Goal: Find specific page/section: Find specific page/section

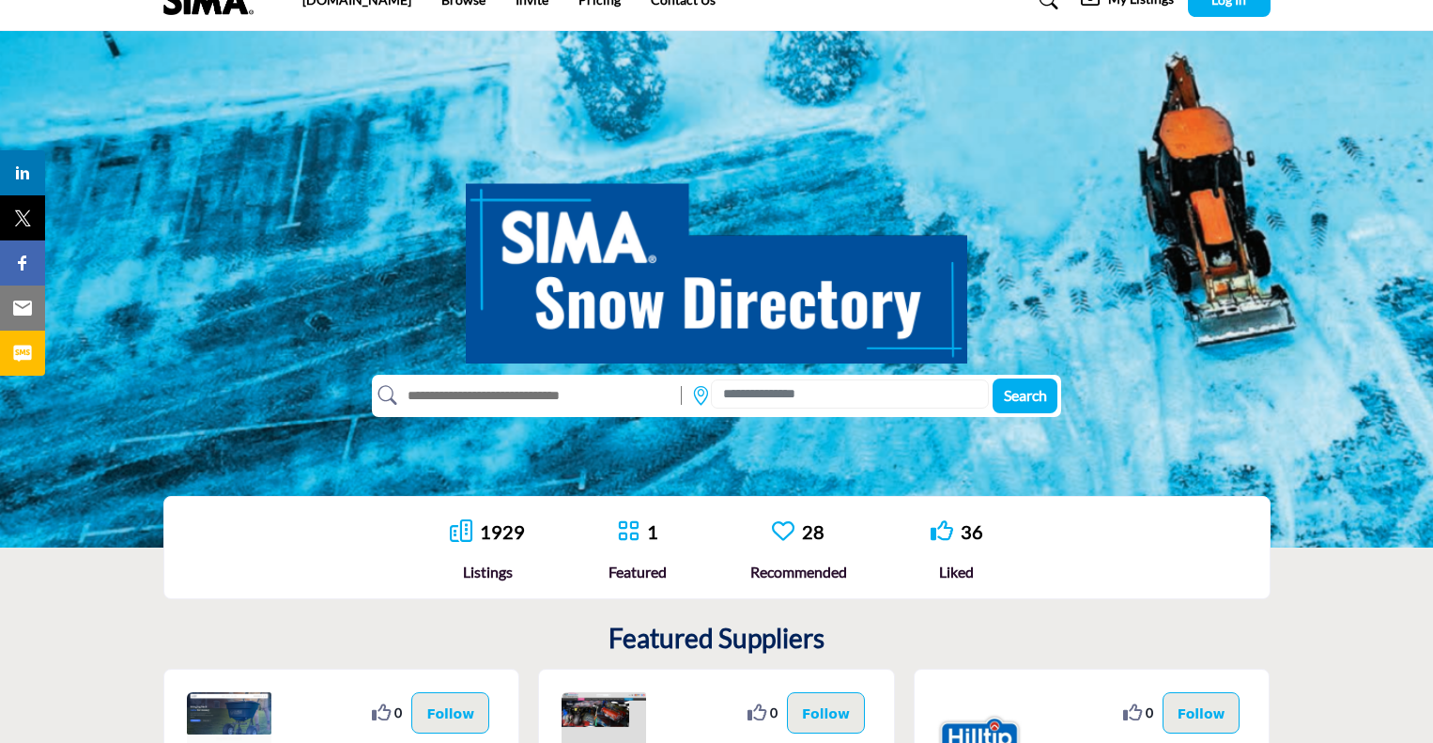
scroll to position [94, 0]
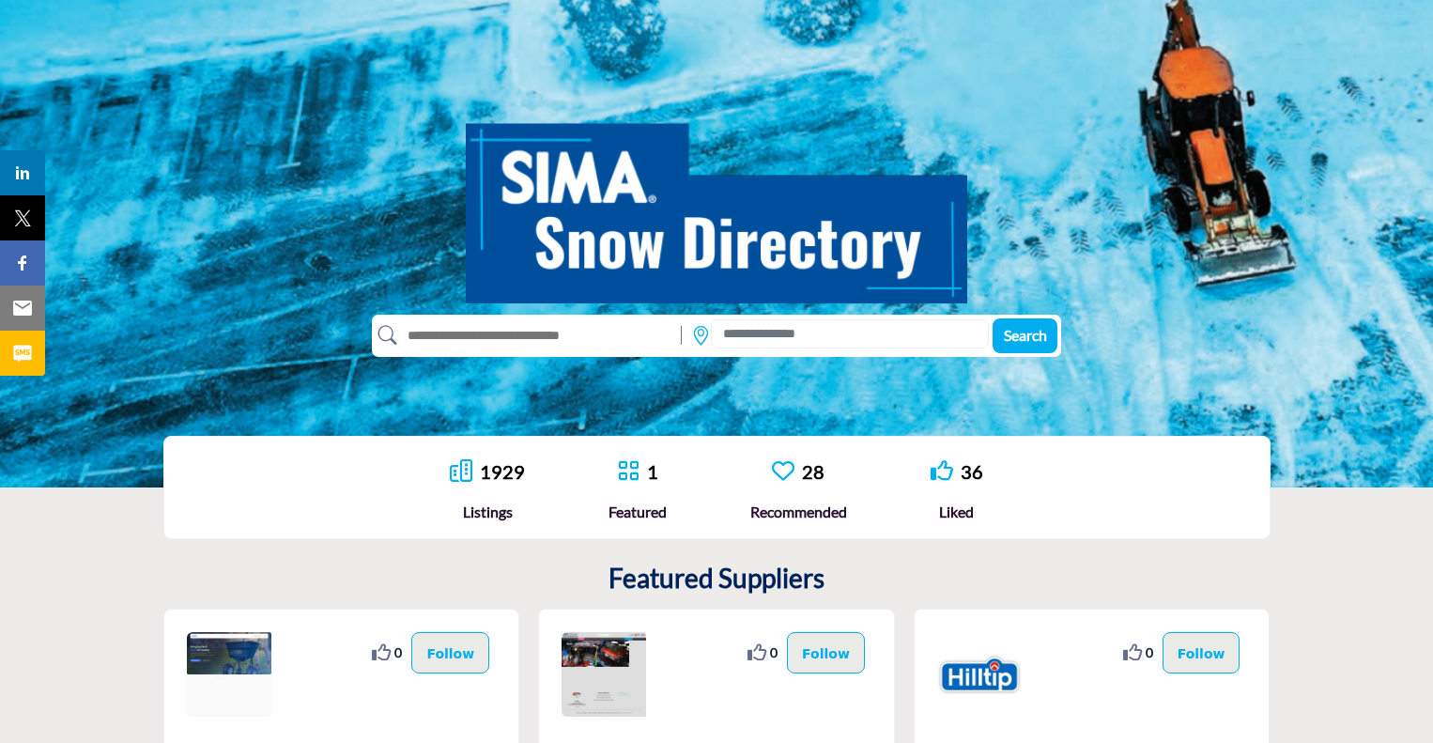
click at [517, 322] on input "text" at bounding box center [534, 335] width 275 height 30
click at [756, 337] on input at bounding box center [850, 333] width 278 height 29
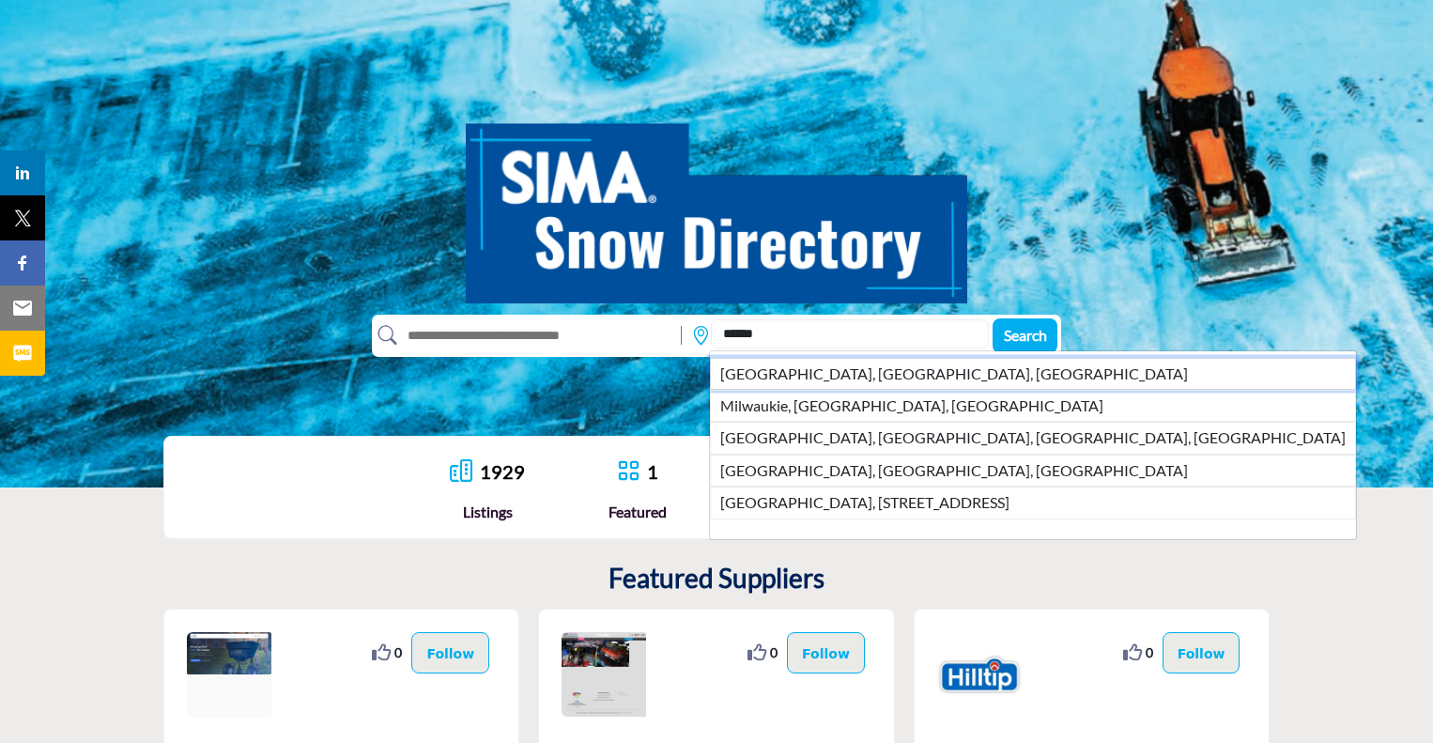
click at [753, 358] on li "[GEOGRAPHIC_DATA], [GEOGRAPHIC_DATA], [GEOGRAPHIC_DATA]" at bounding box center [1033, 374] width 646 height 32
type input "**********"
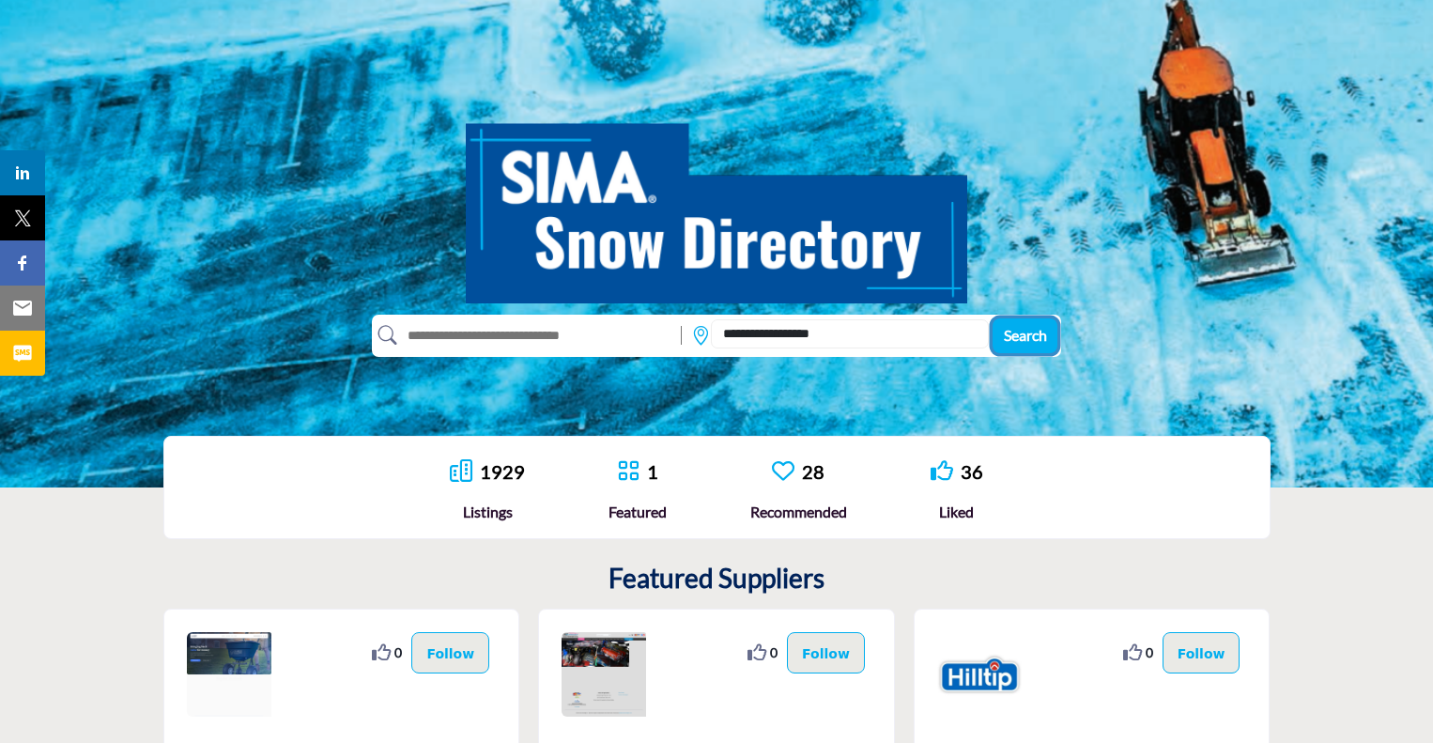
click at [1008, 335] on span "Search" at bounding box center [1025, 335] width 43 height 18
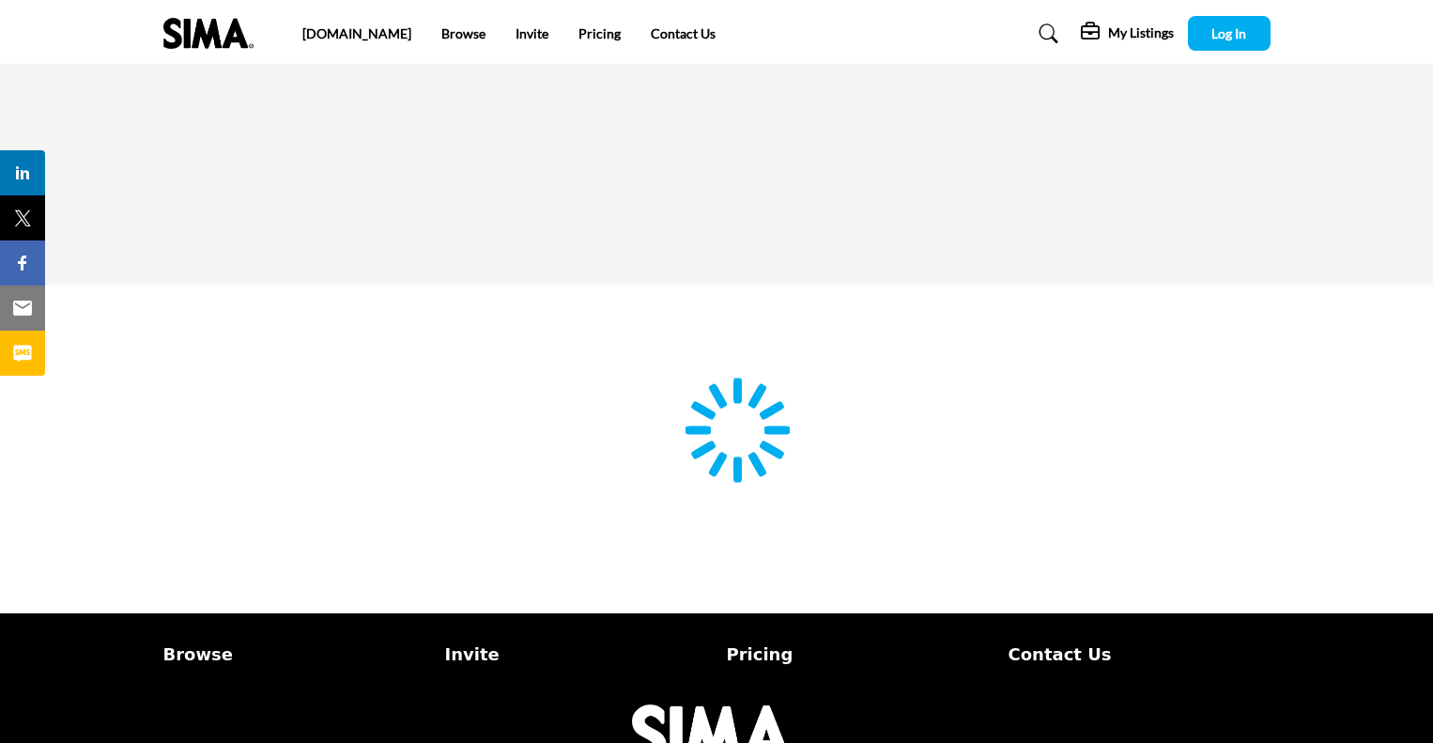
scroll to position [94, 0]
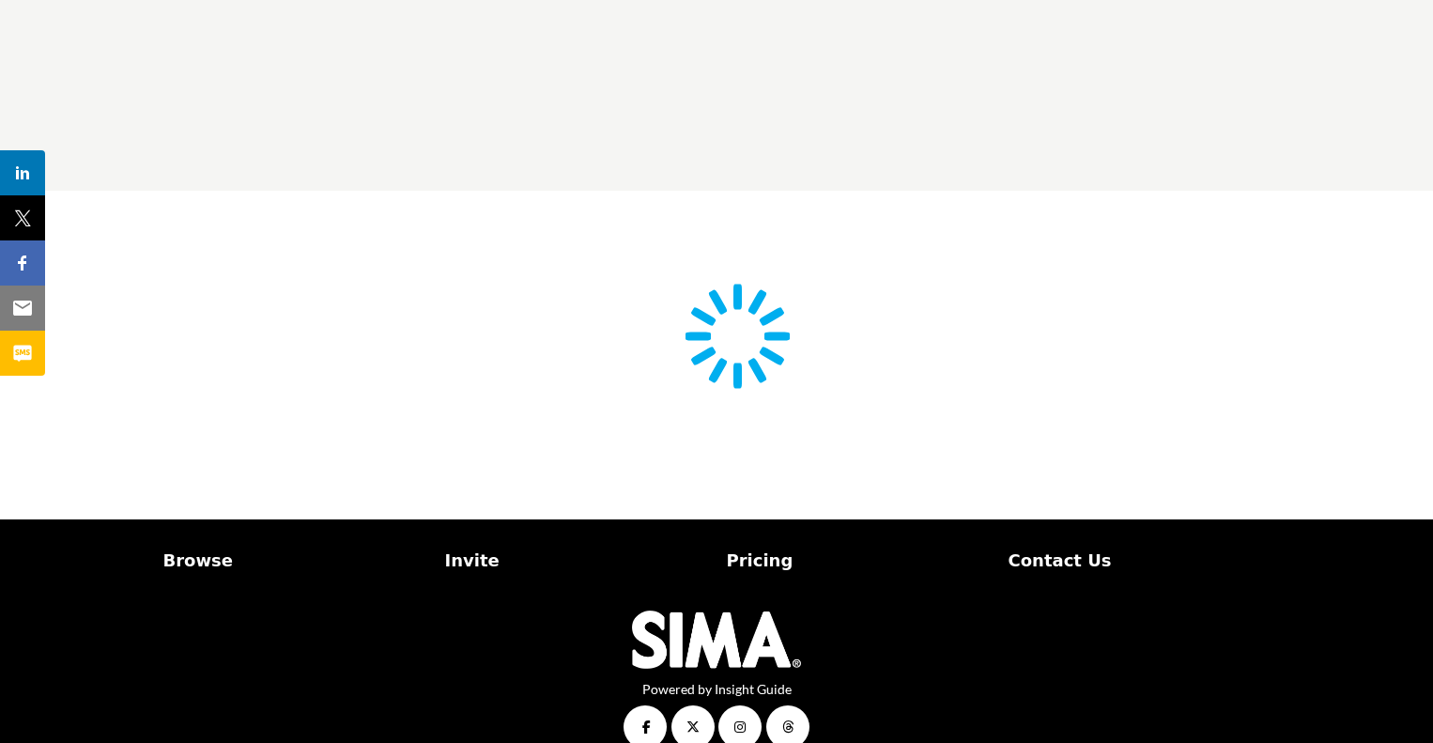
type input "**********"
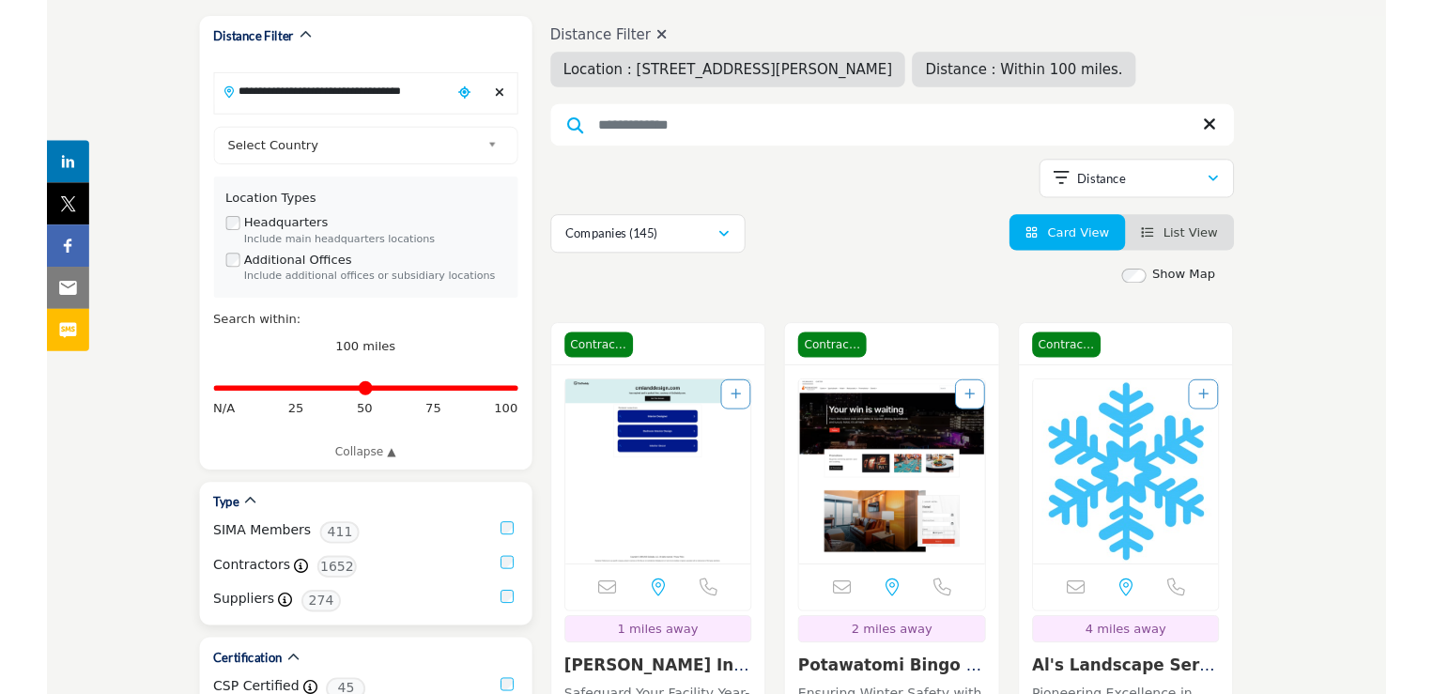
scroll to position [376, 0]
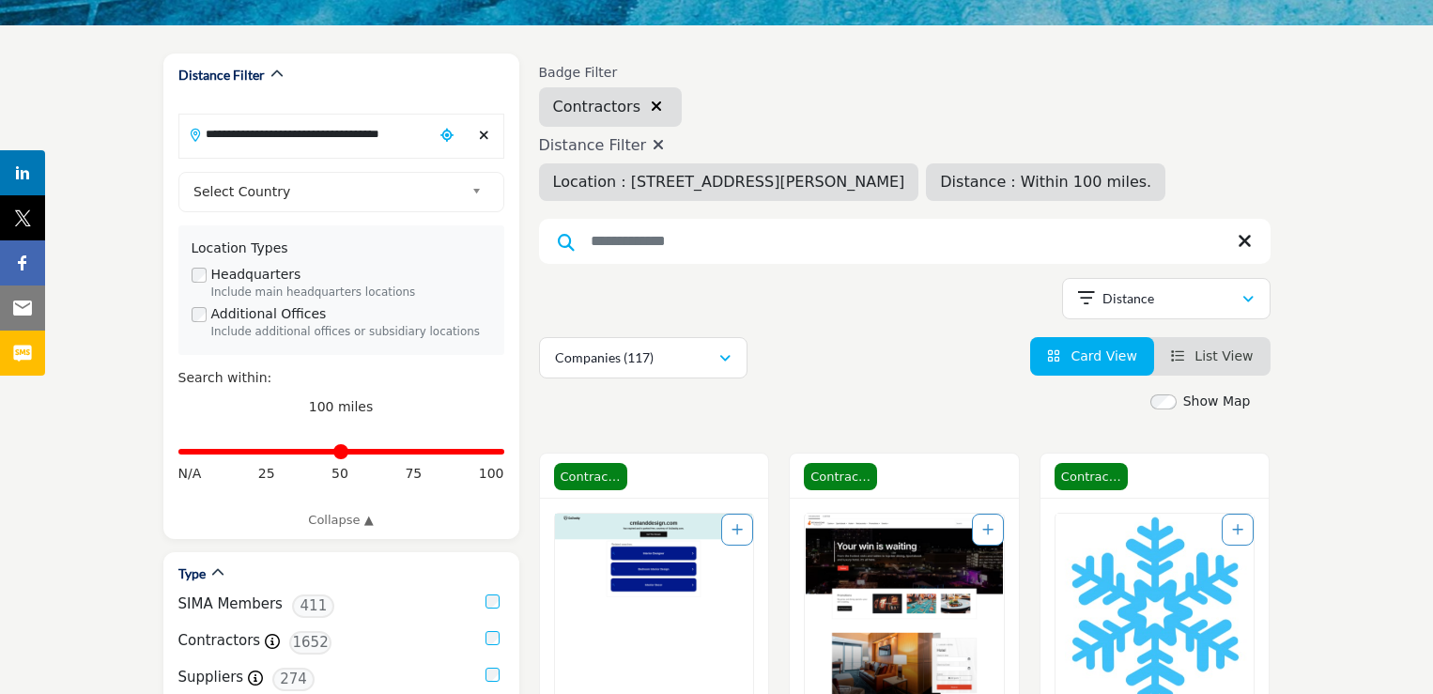
scroll to position [188, 0]
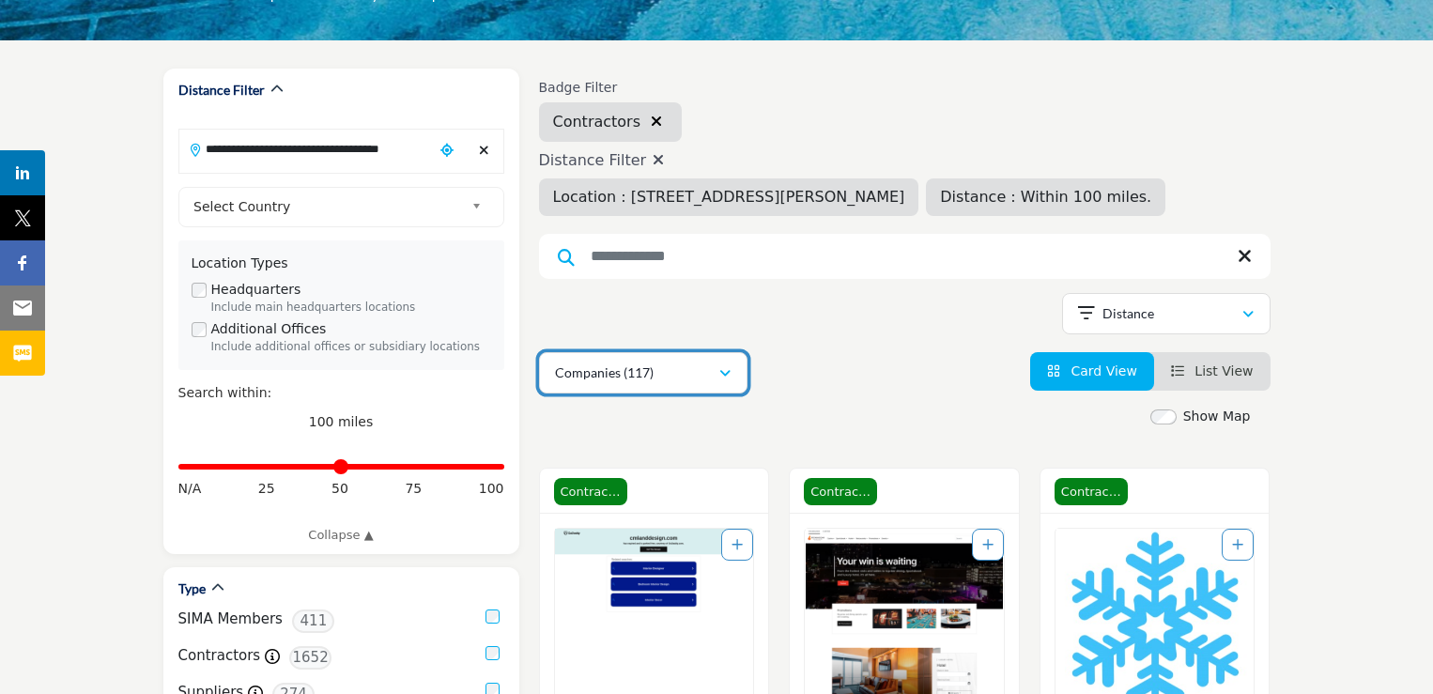
click at [645, 371] on p "Companies (117)" at bounding box center [604, 372] width 99 height 19
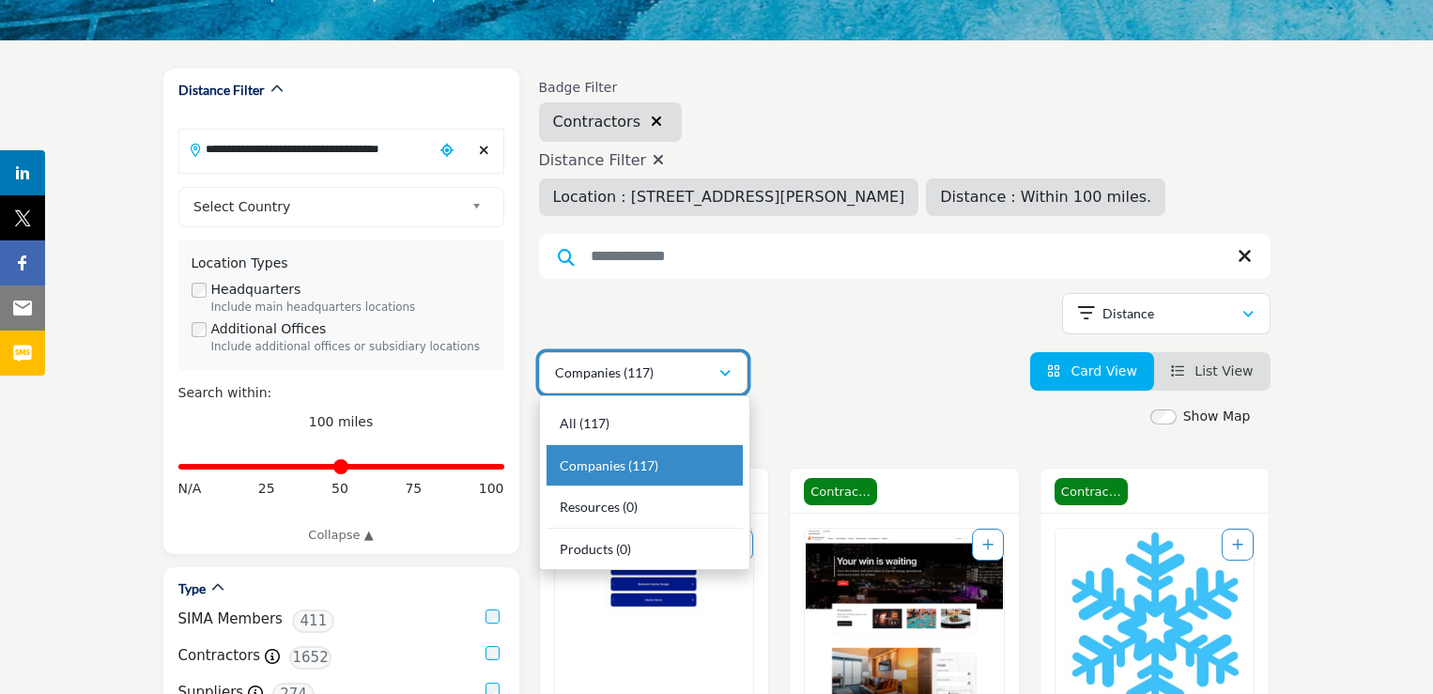
click at [645, 371] on p "Companies (117)" at bounding box center [604, 372] width 99 height 19
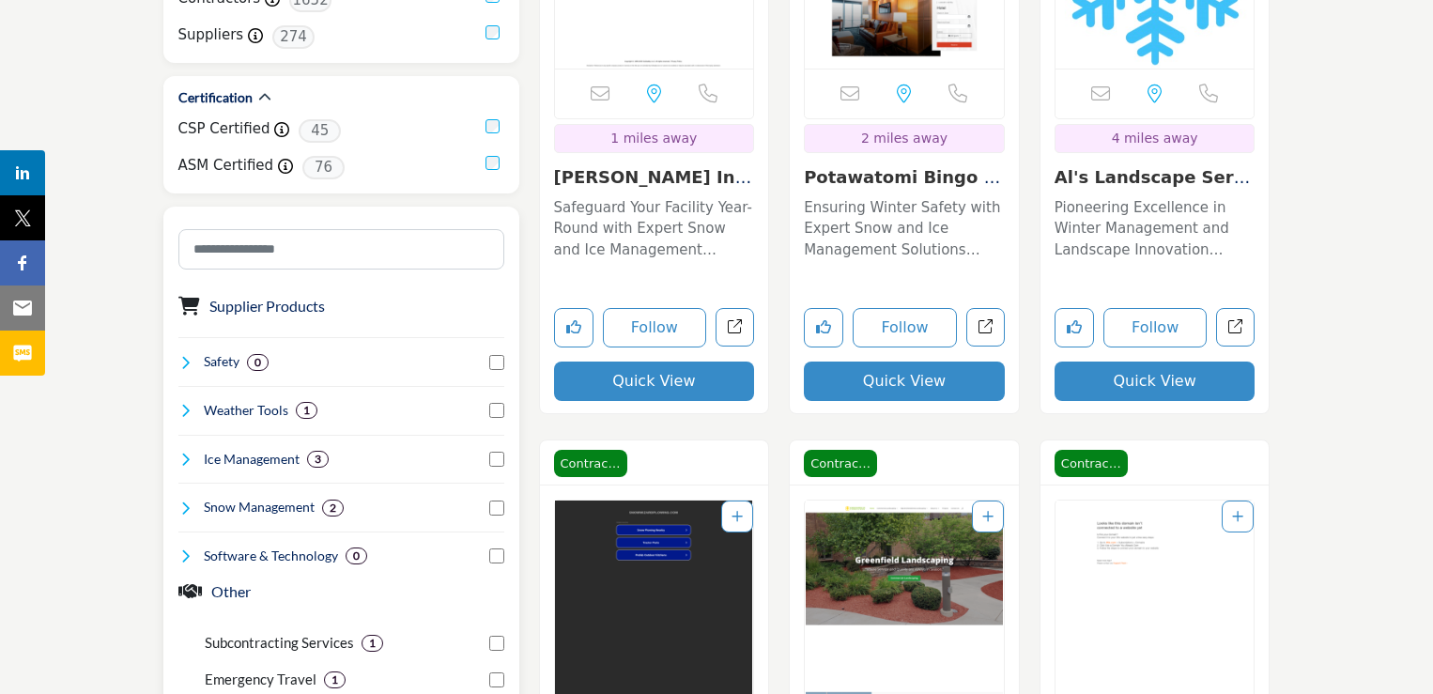
scroll to position [751, 0]
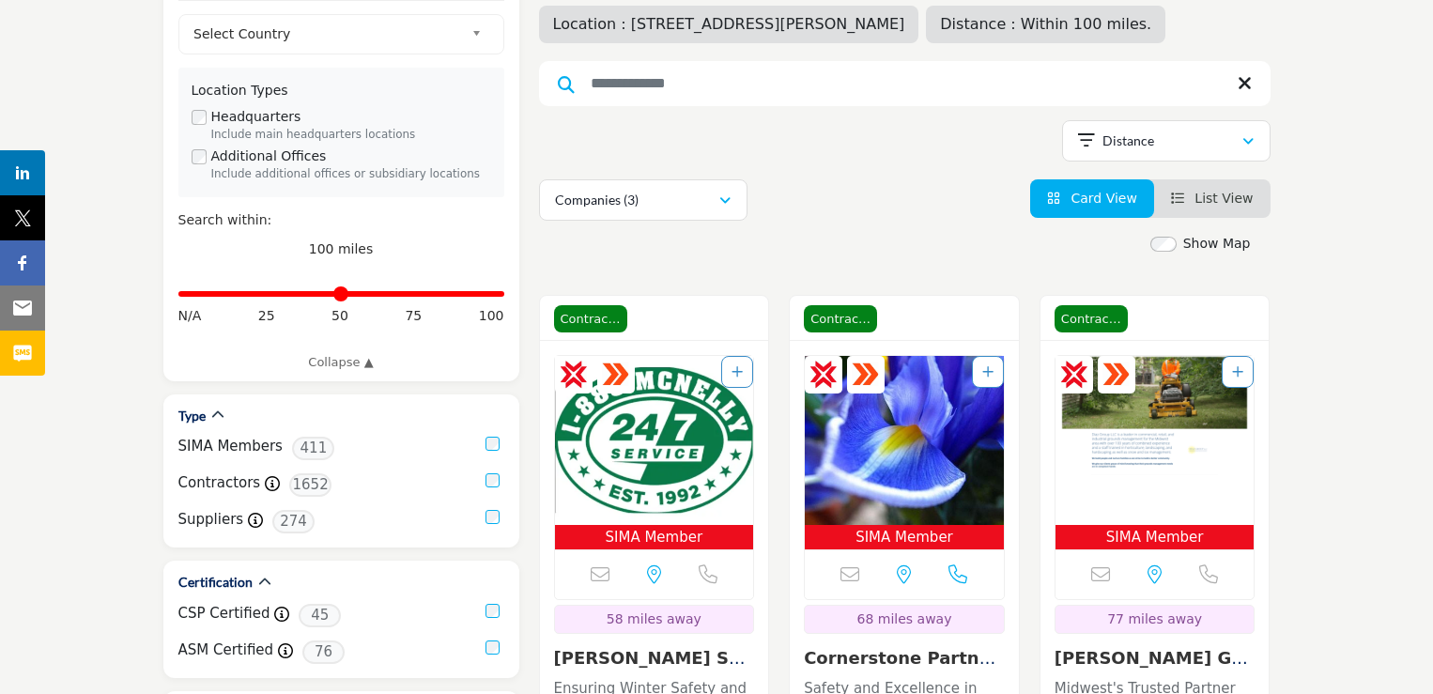
scroll to position [376, 0]
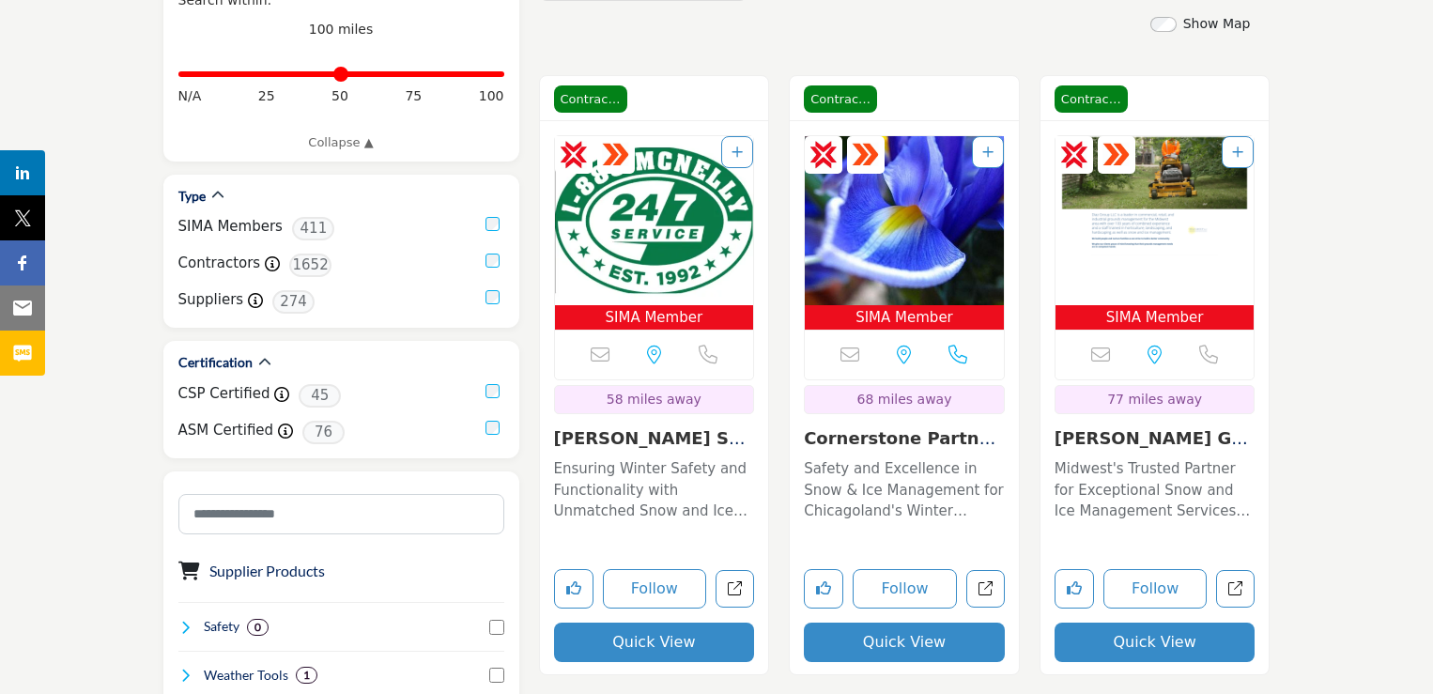
scroll to position [469, 0]
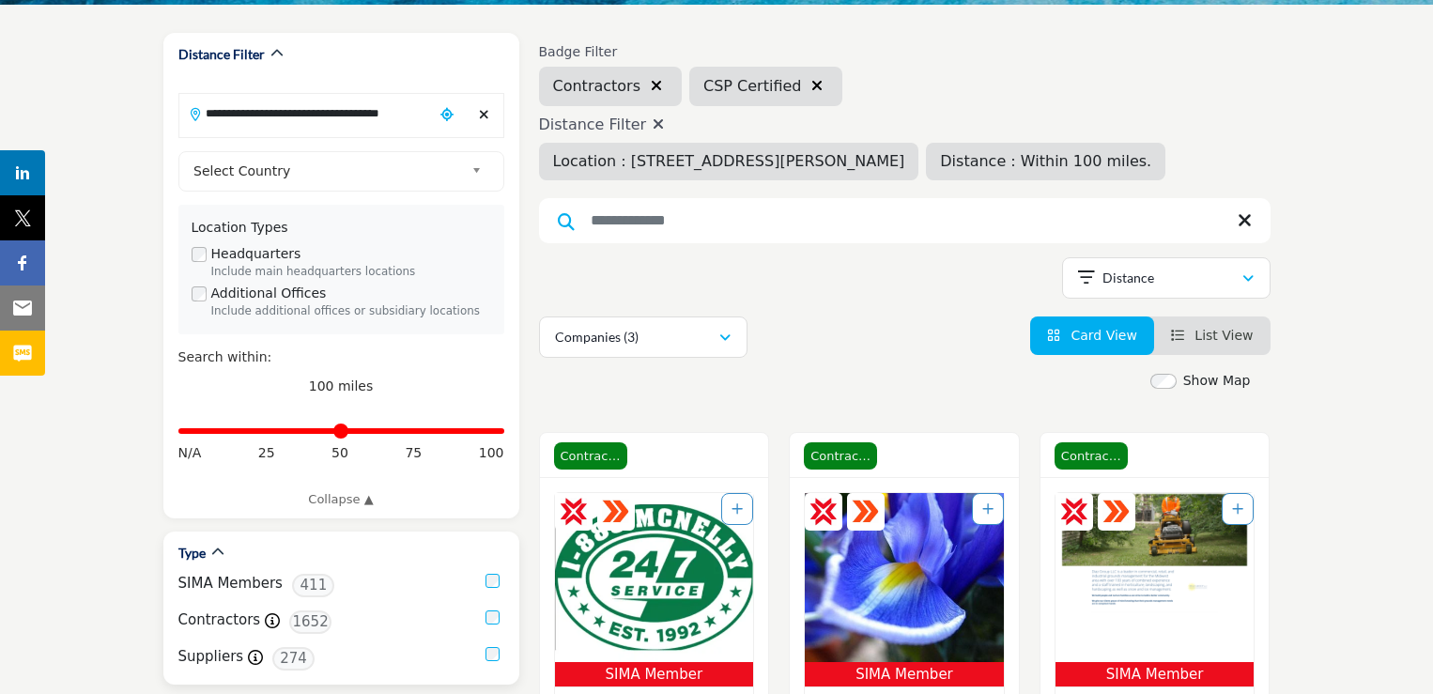
scroll to position [376, 0]
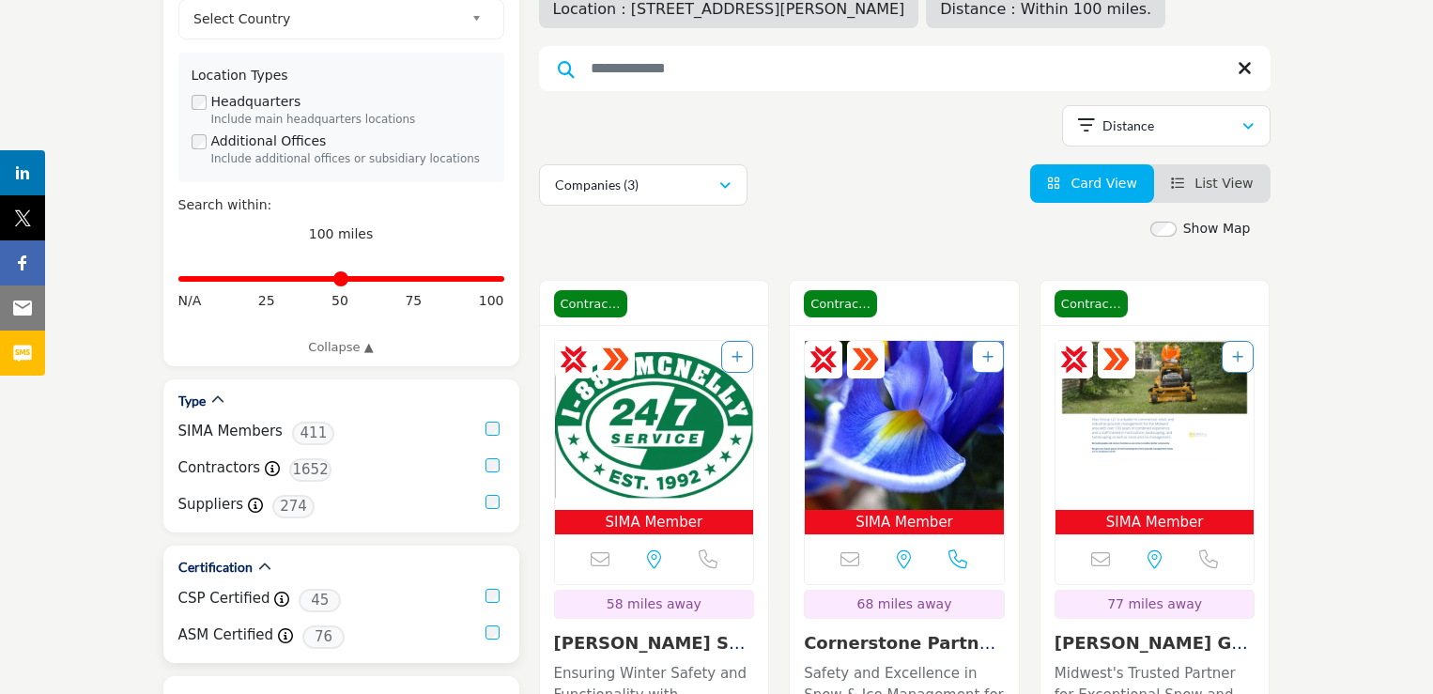
scroll to position [188, 0]
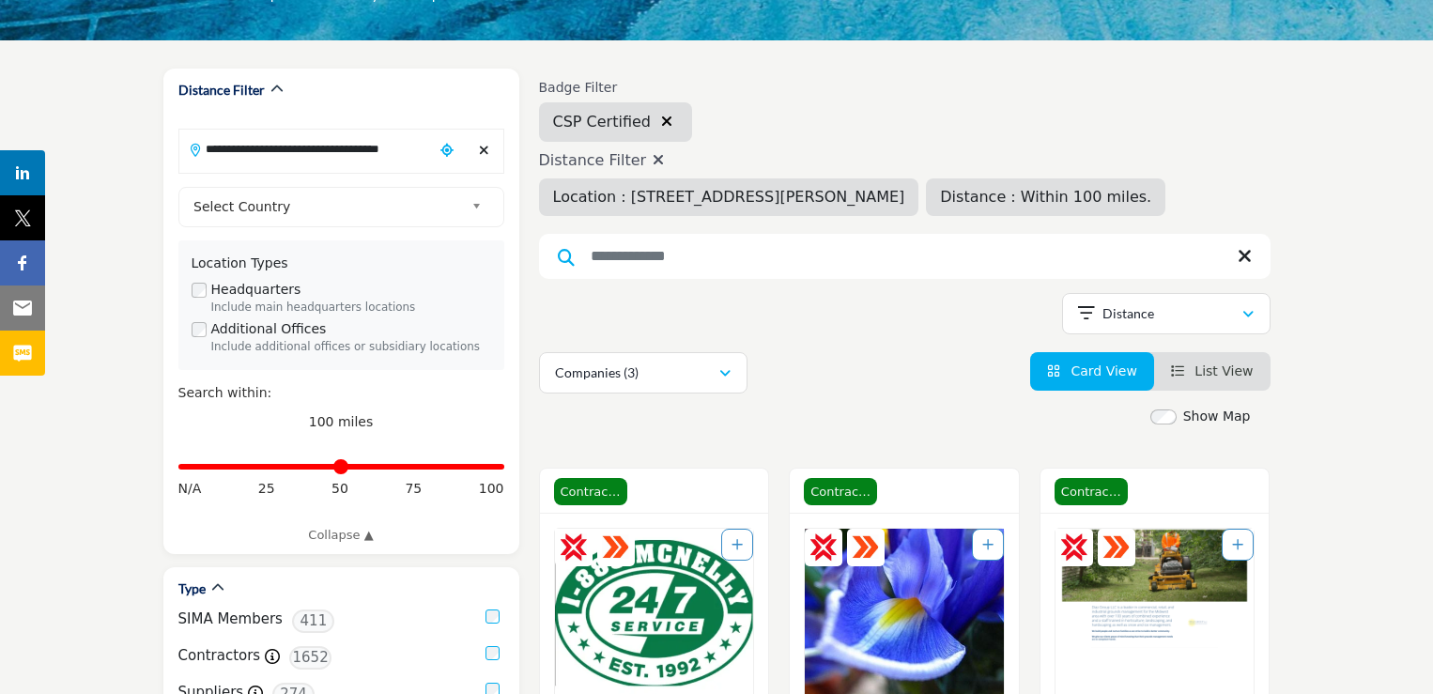
click at [653, 158] on icon at bounding box center [658, 159] width 11 height 15
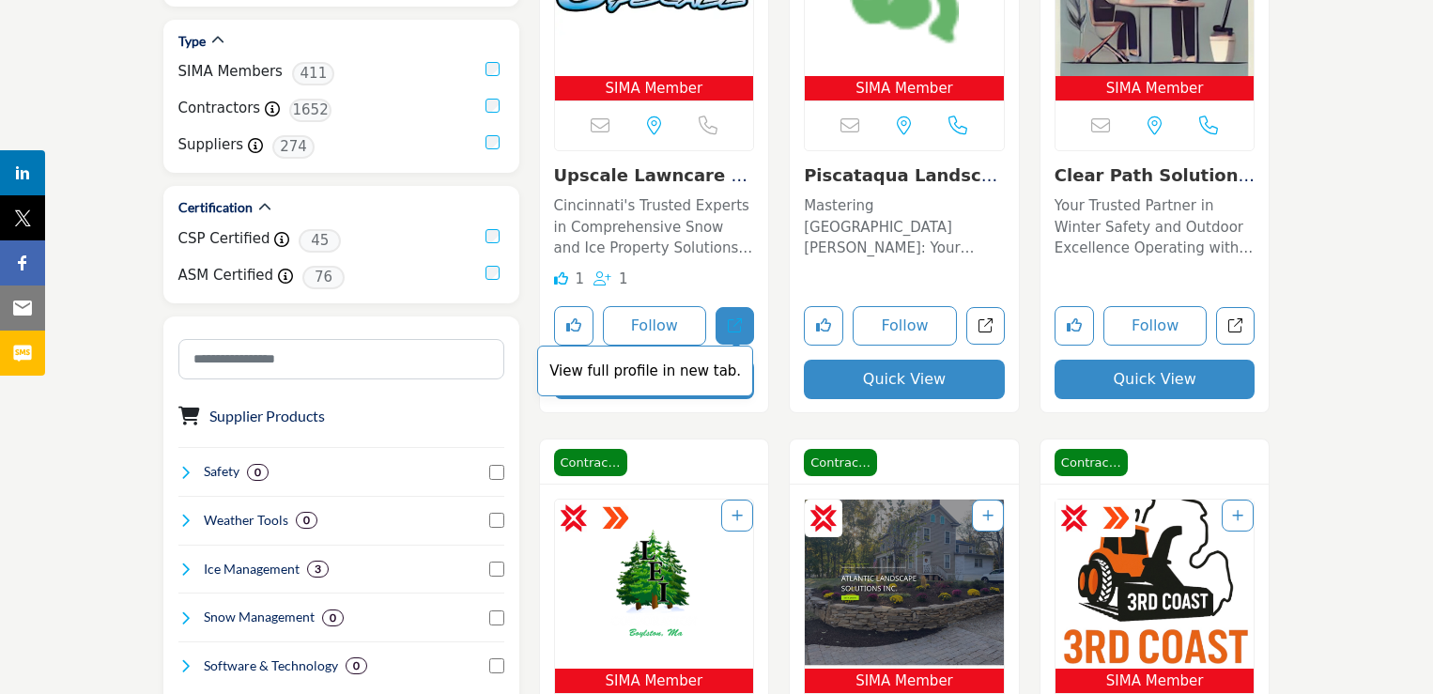
scroll to position [751, 0]
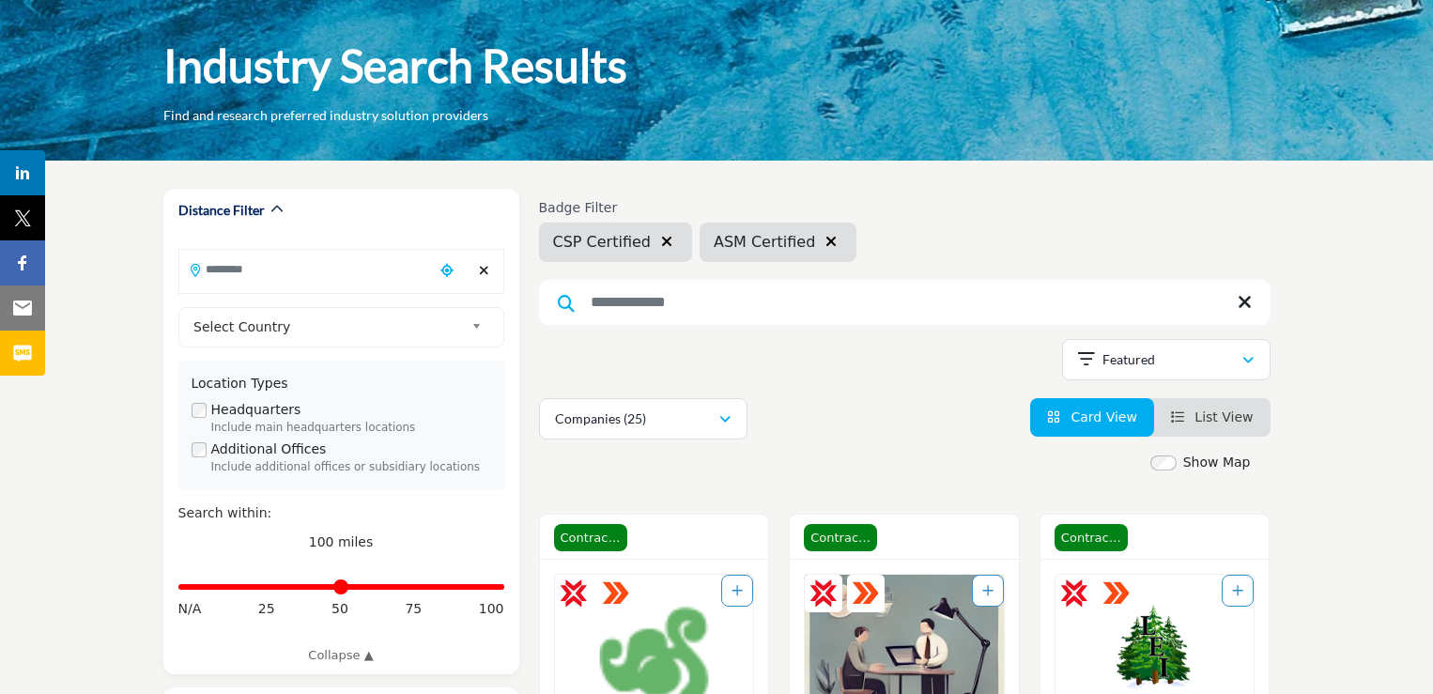
scroll to position [94, 0]
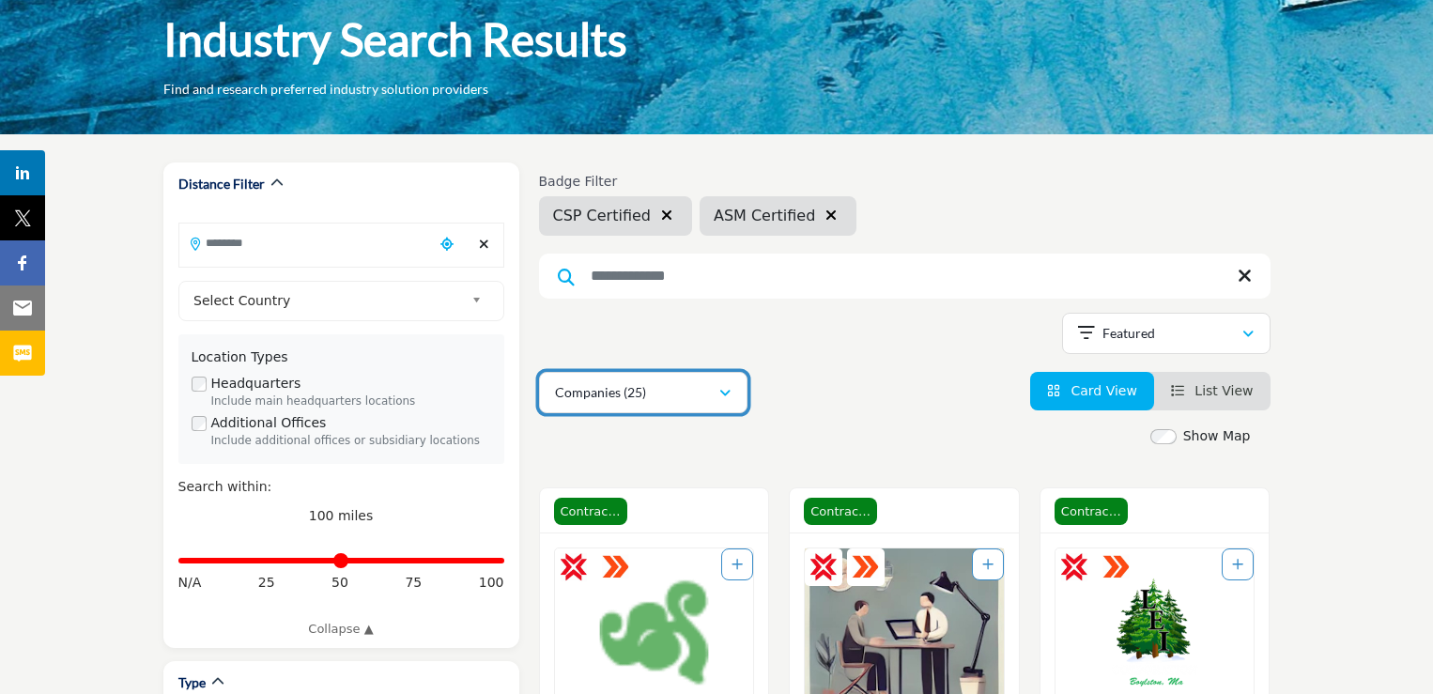
click at [672, 382] on div "Companies (25)" at bounding box center [636, 392] width 163 height 23
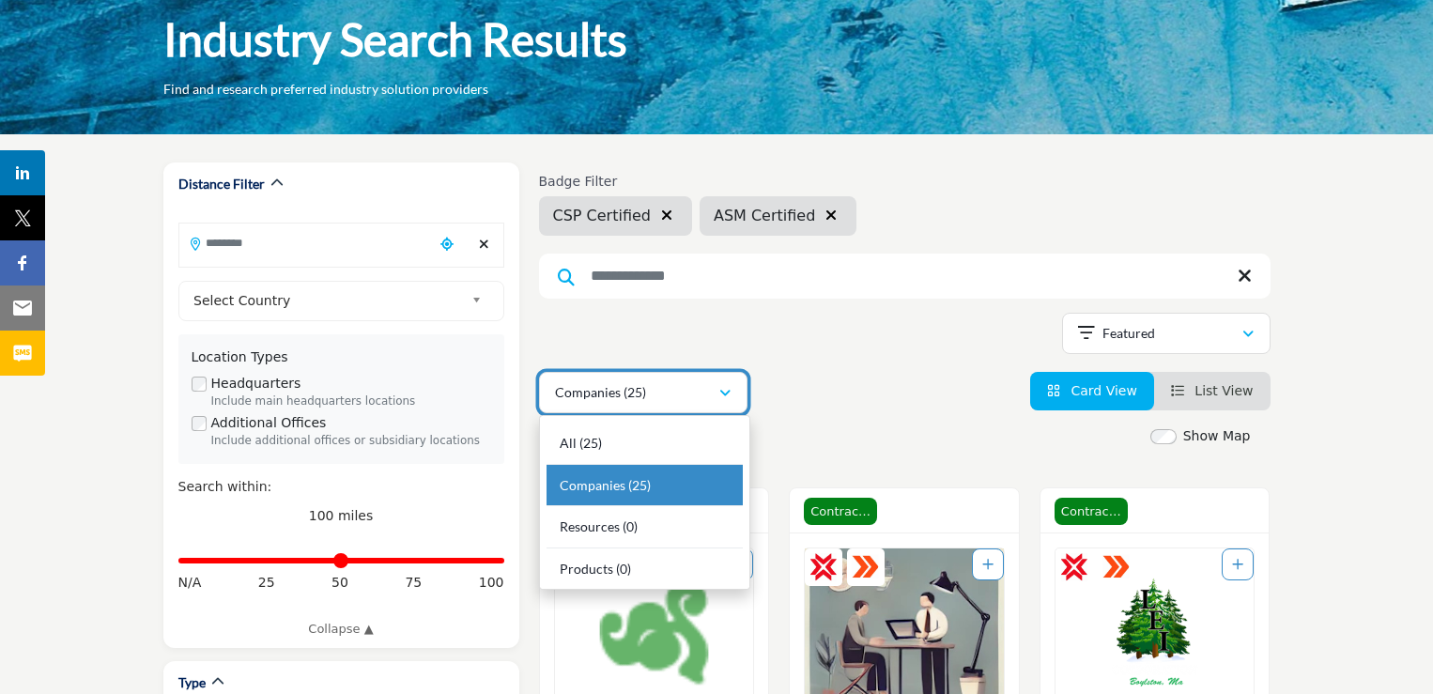
click at [672, 382] on div "Companies (25)" at bounding box center [636, 392] width 163 height 23
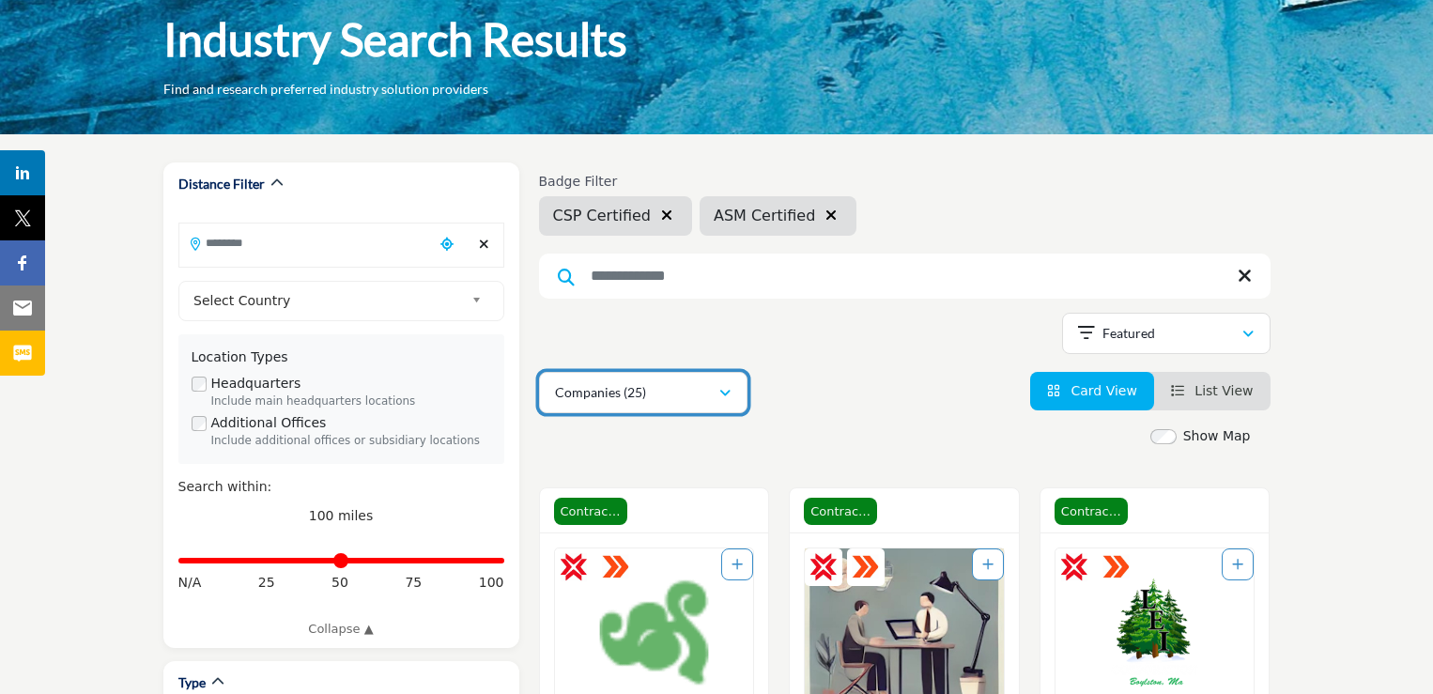
click at [672, 382] on div "Companies (25)" at bounding box center [636, 392] width 163 height 23
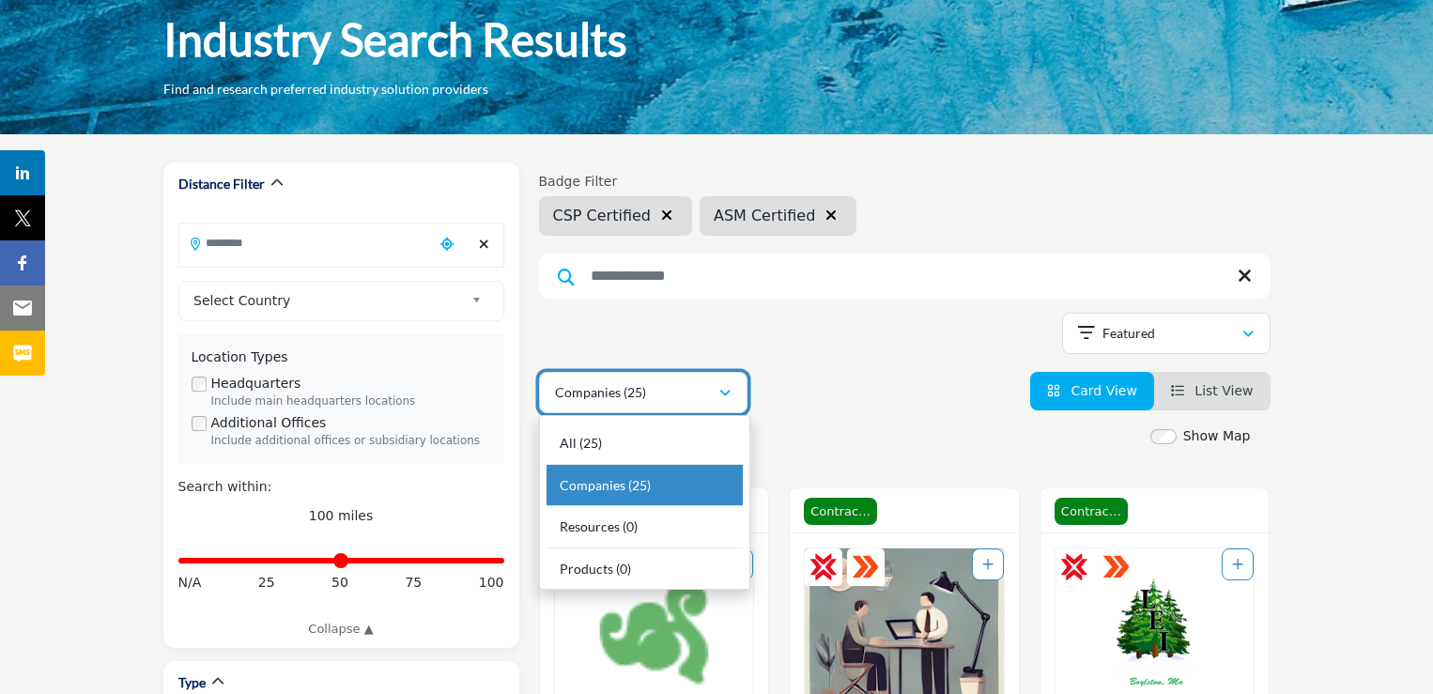
click at [672, 382] on div "Companies (25)" at bounding box center [636, 392] width 163 height 23
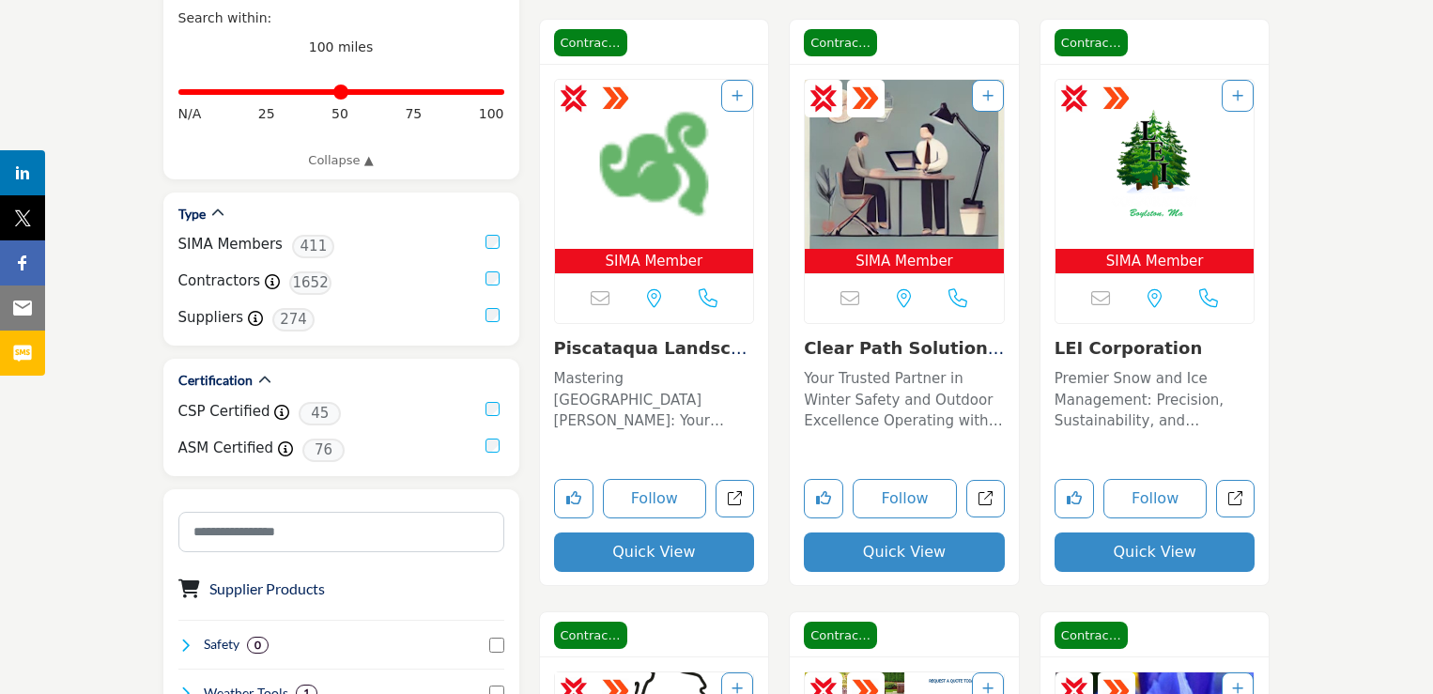
scroll to position [563, 0]
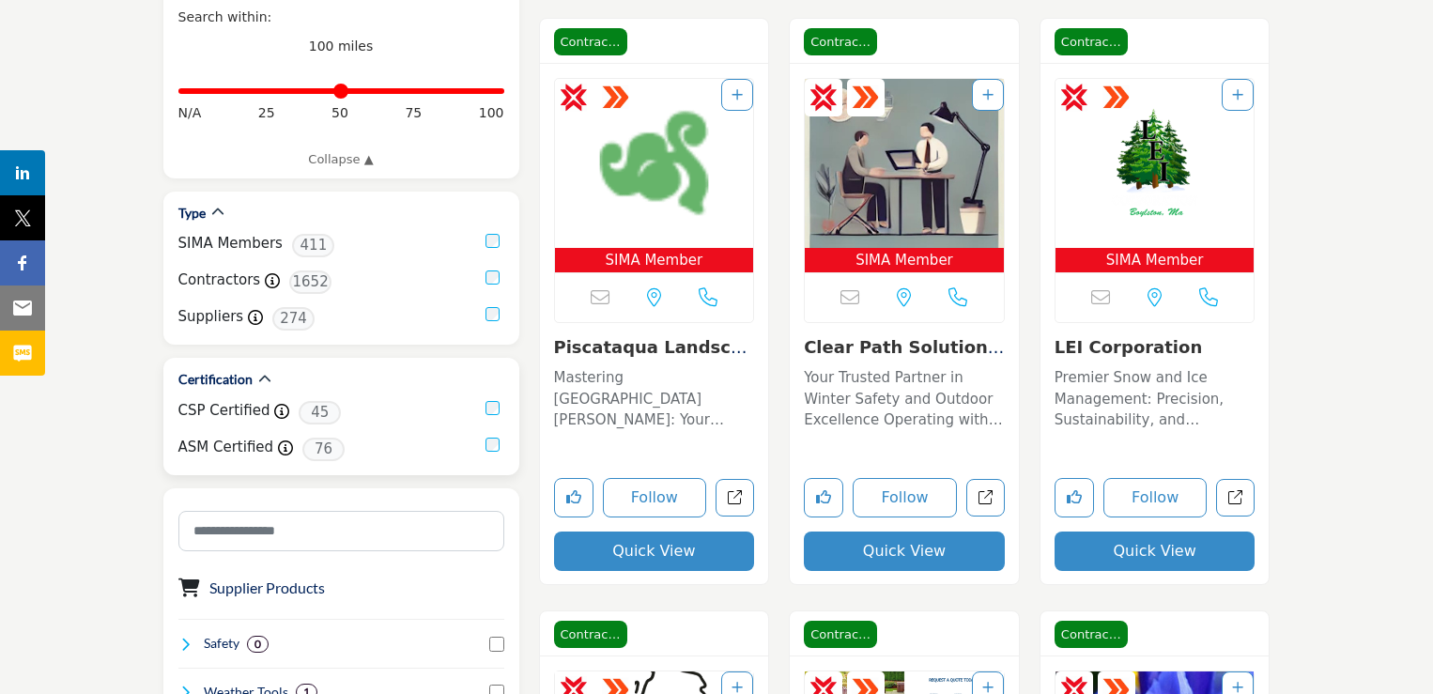
click at [495, 437] on div "CSP Certified CSP Staff Certified 45 ASM Certified ASM Staff Certified 76" at bounding box center [341, 431] width 326 height 60
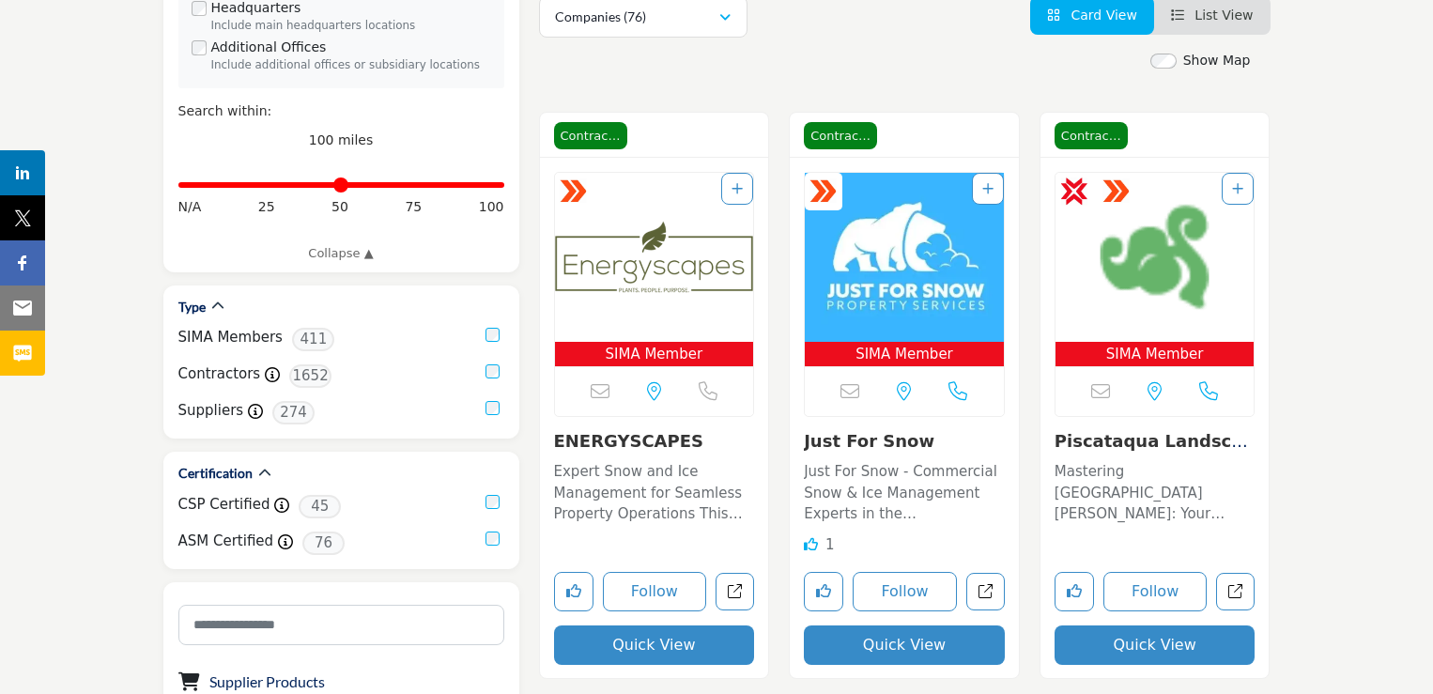
scroll to position [563, 0]
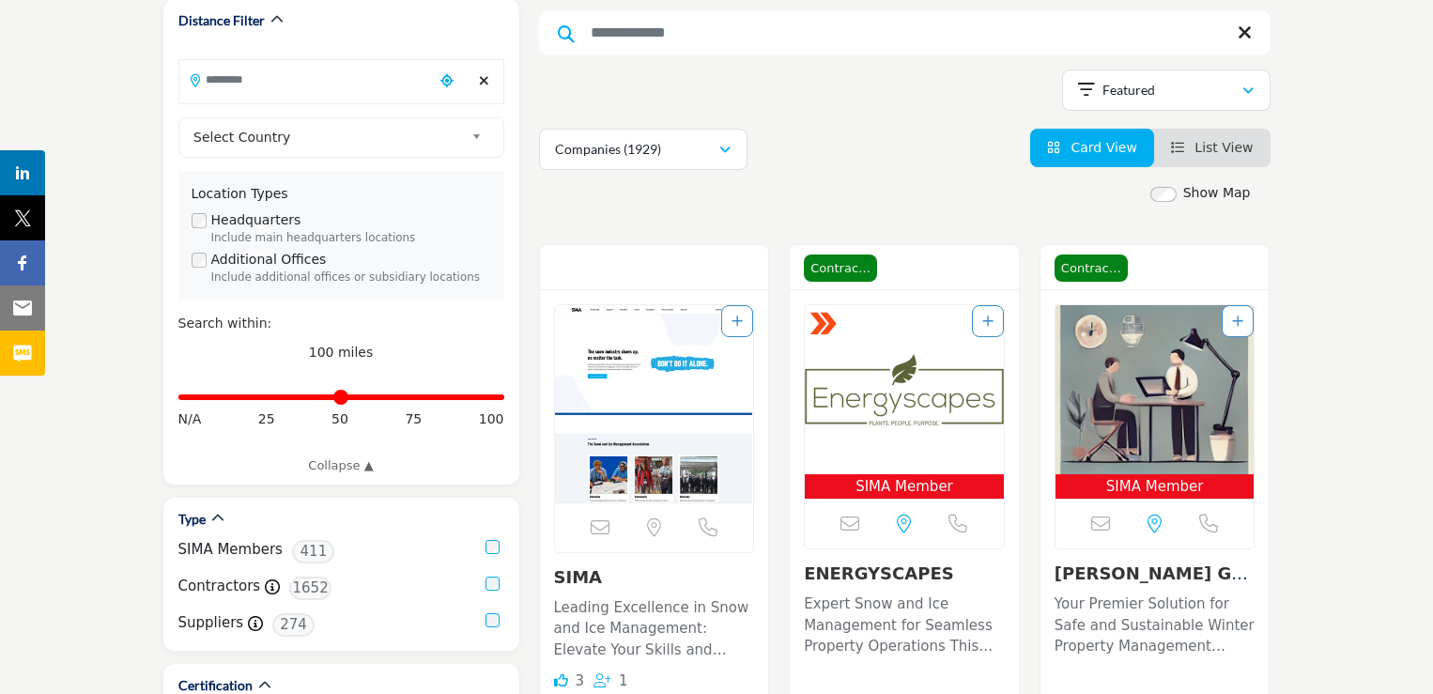
scroll to position [282, 0]
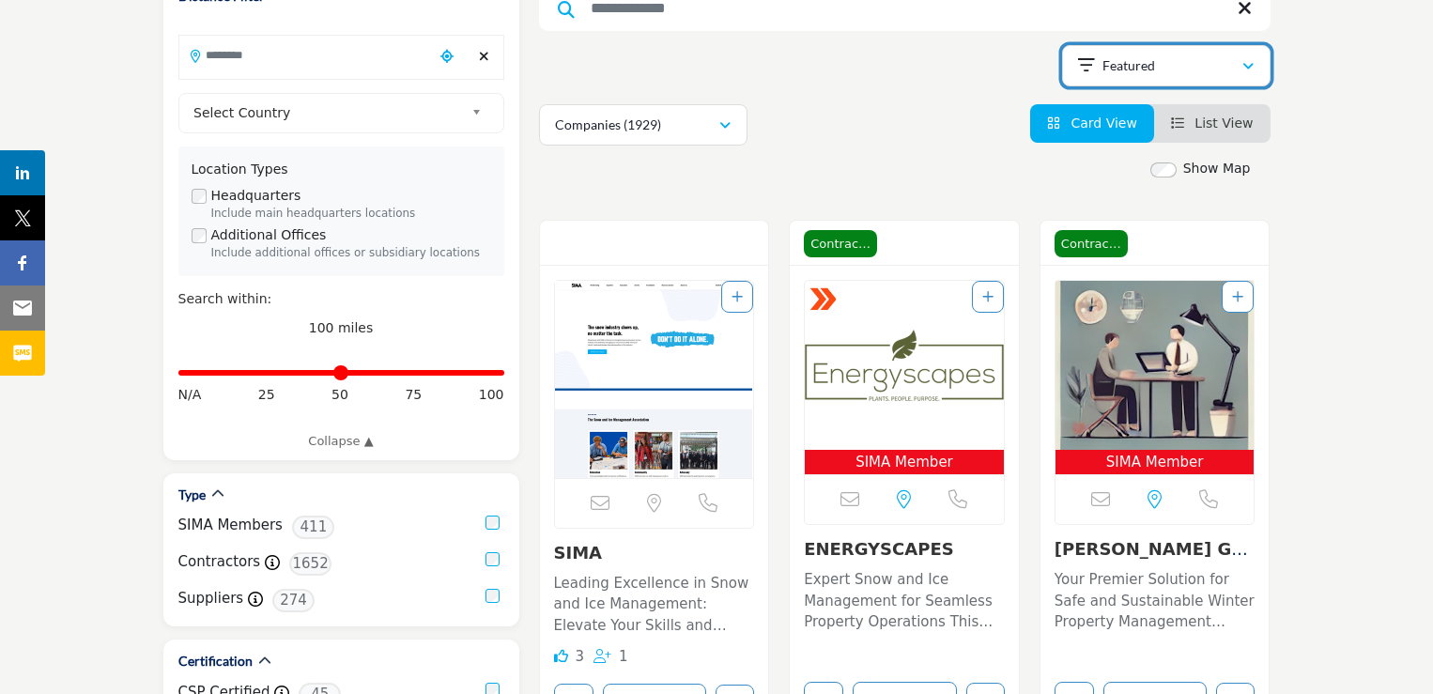
click at [1126, 45] on button "Featured" at bounding box center [1166, 65] width 208 height 41
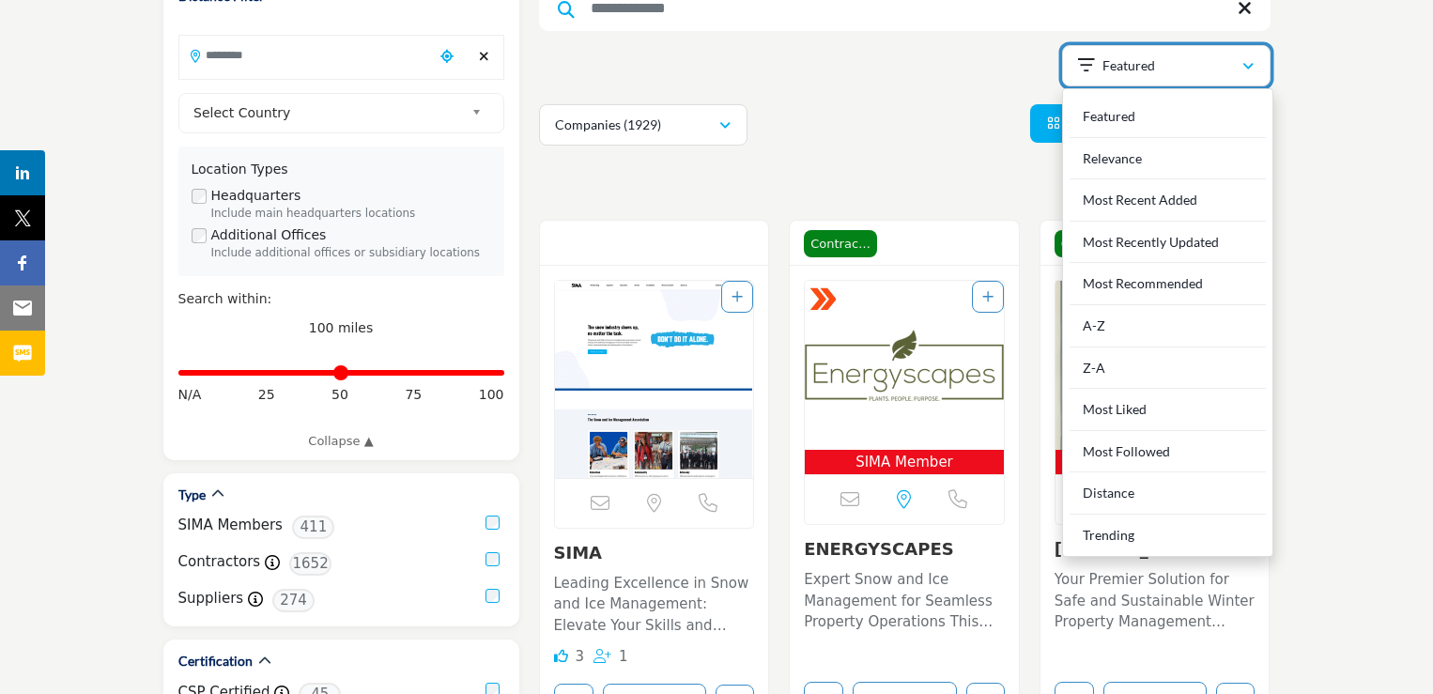
click at [1125, 46] on button "Featured" at bounding box center [1166, 65] width 208 height 41
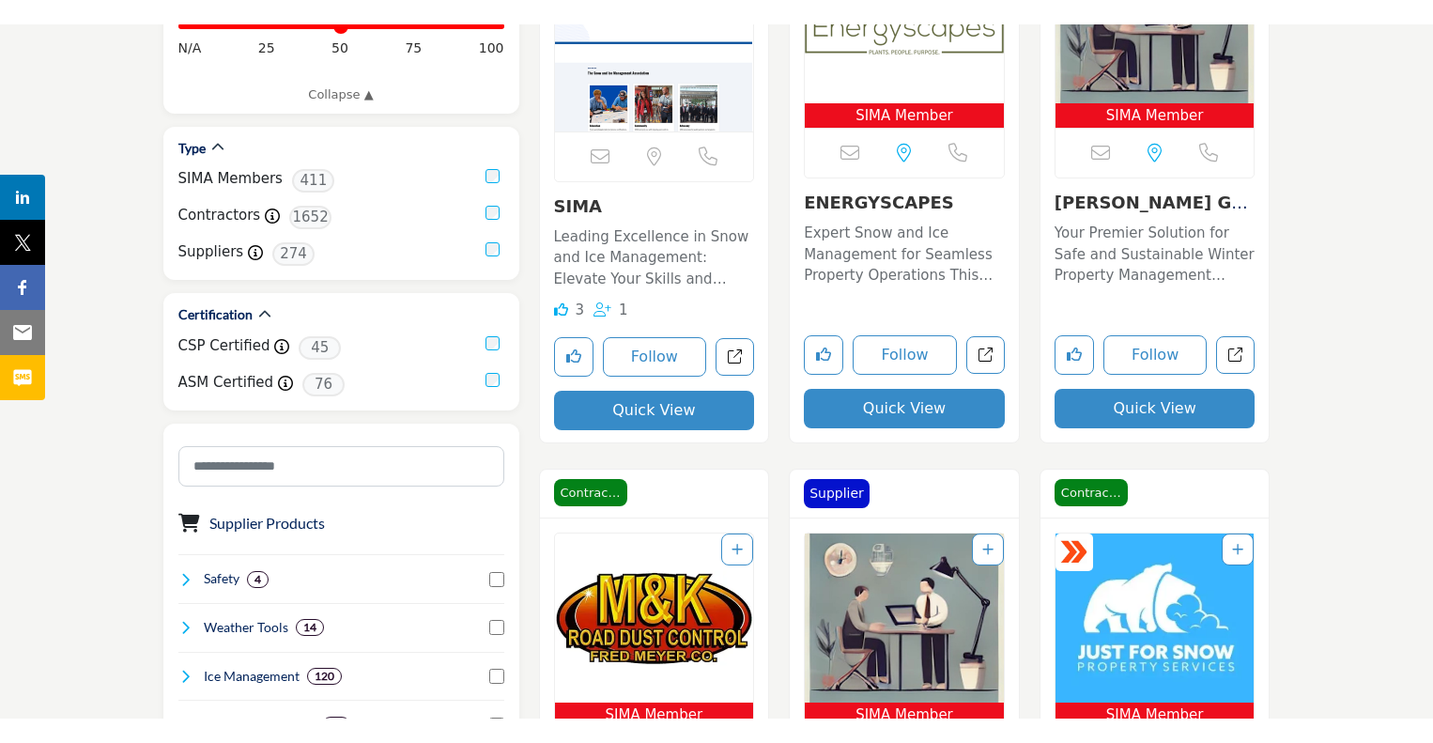
scroll to position [657, 0]
